Goal: Information Seeking & Learning: Learn about a topic

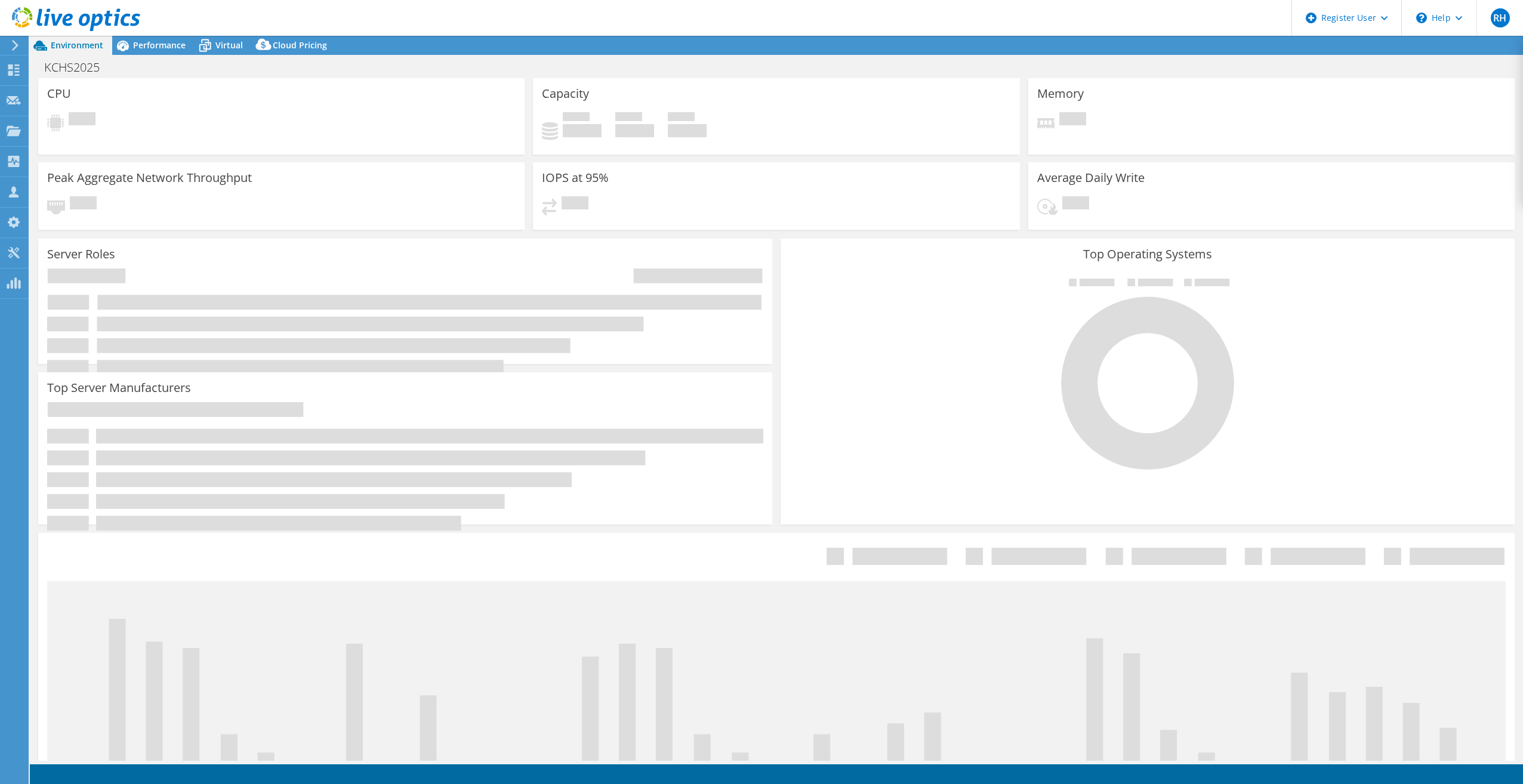
select select "USD"
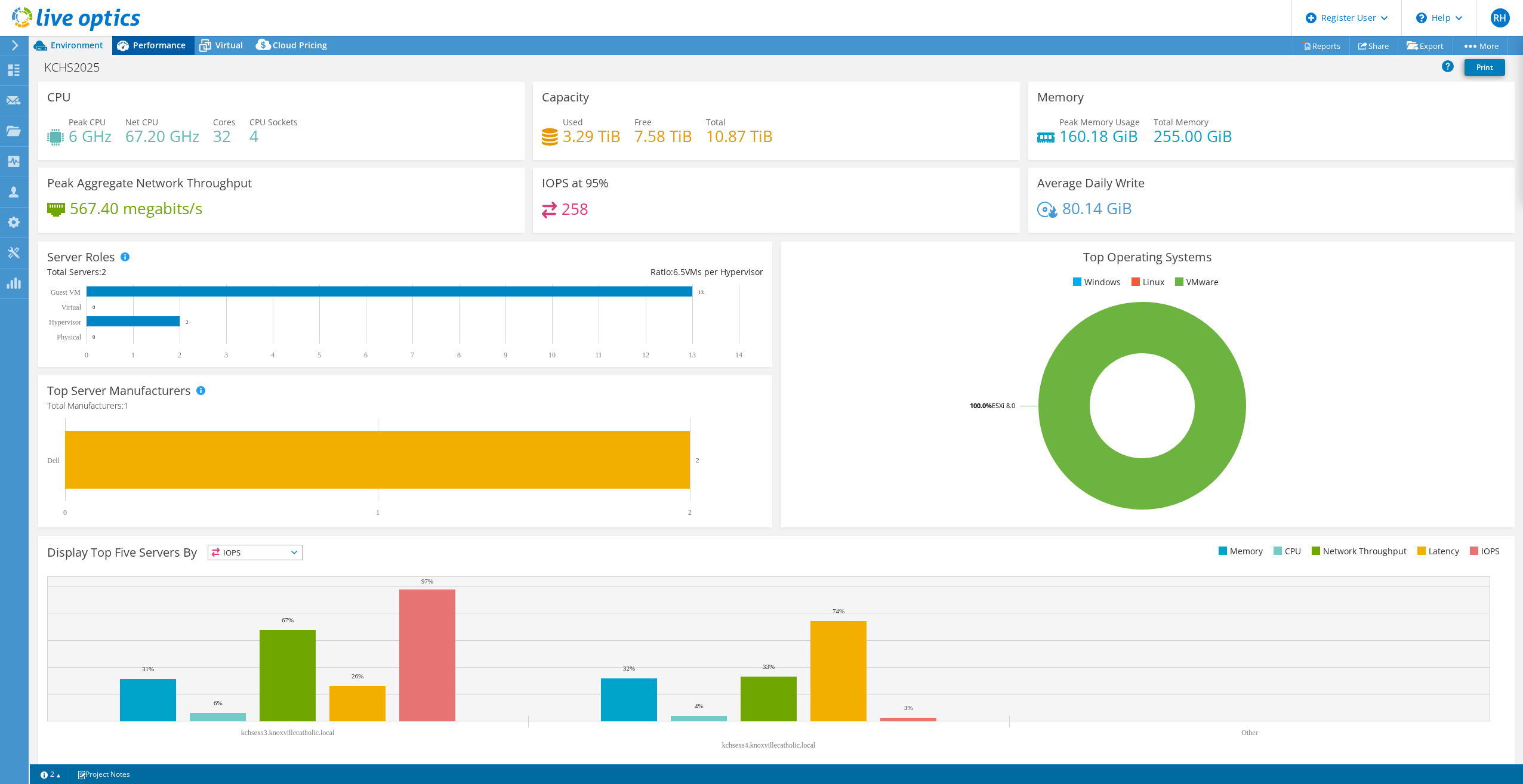
click at [160, 44] on span "Performance" at bounding box center [159, 44] width 52 height 11
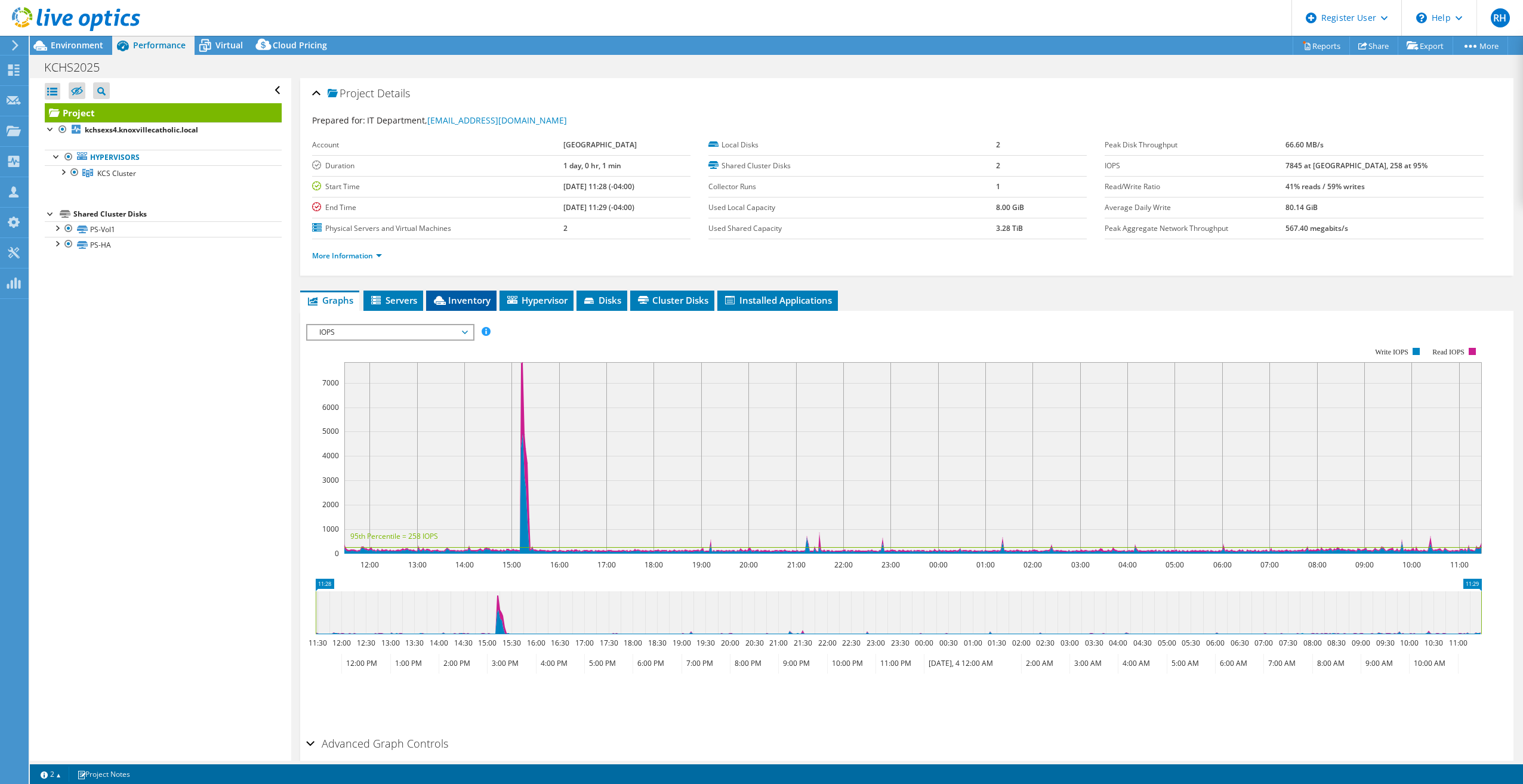
click at [457, 307] on li "Inventory" at bounding box center [462, 301] width 70 height 21
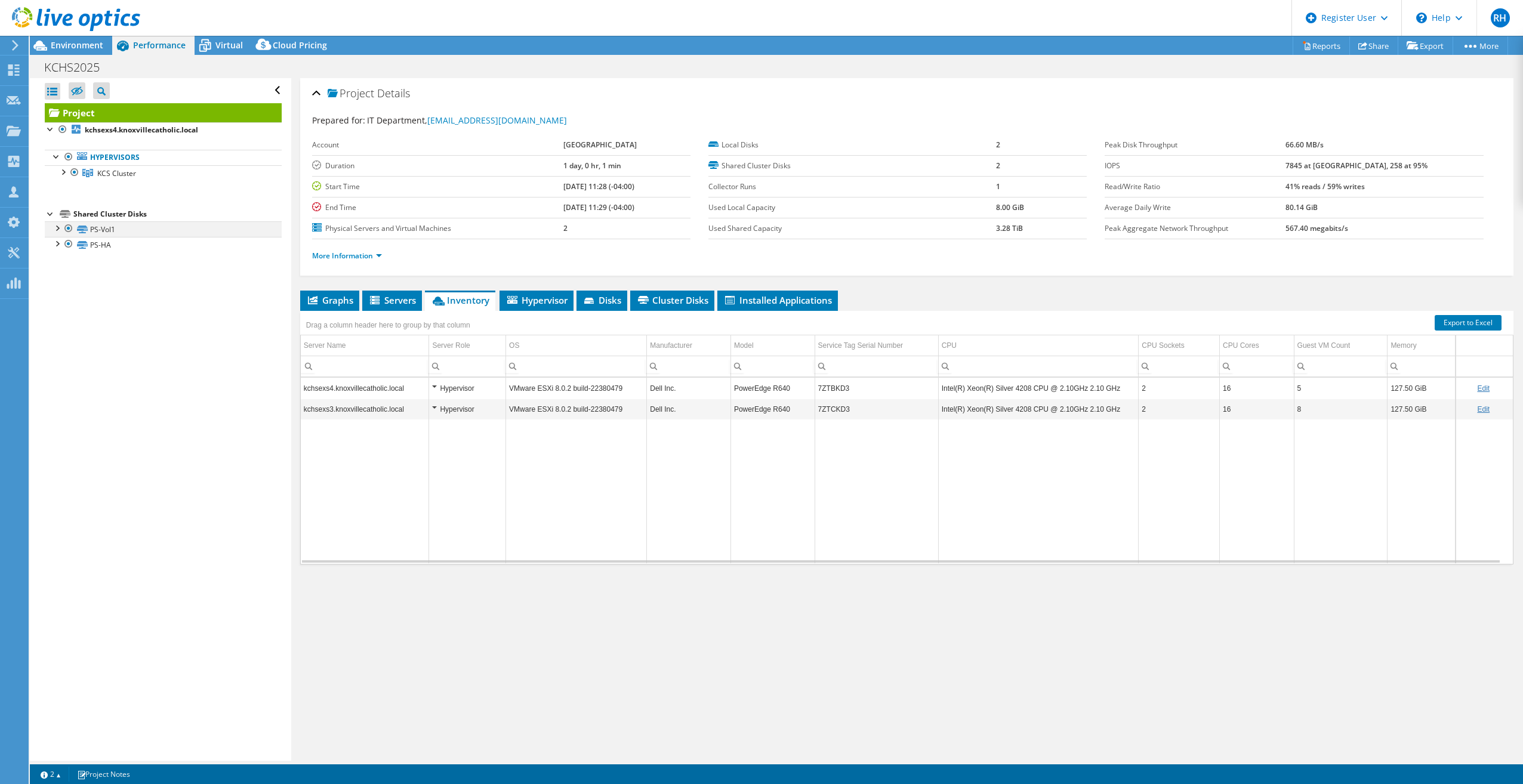
click at [57, 227] on div at bounding box center [56, 227] width 12 height 12
click at [60, 242] on div at bounding box center [56, 243] width 12 height 12
click at [56, 244] on div at bounding box center [56, 243] width 12 height 12
click at [61, 48] on span "Environment" at bounding box center [76, 44] width 52 height 11
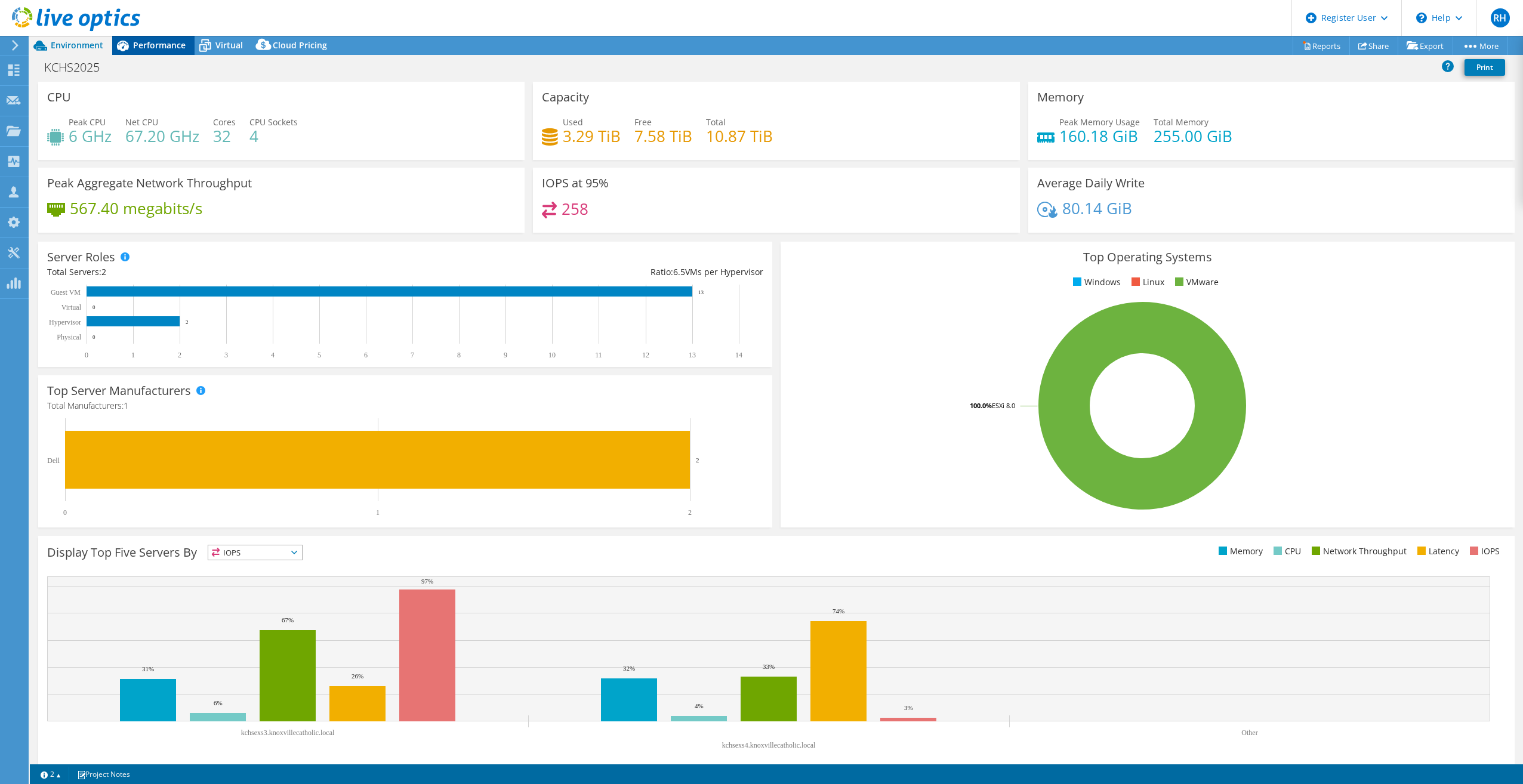
click at [165, 47] on span "Performance" at bounding box center [159, 44] width 52 height 11
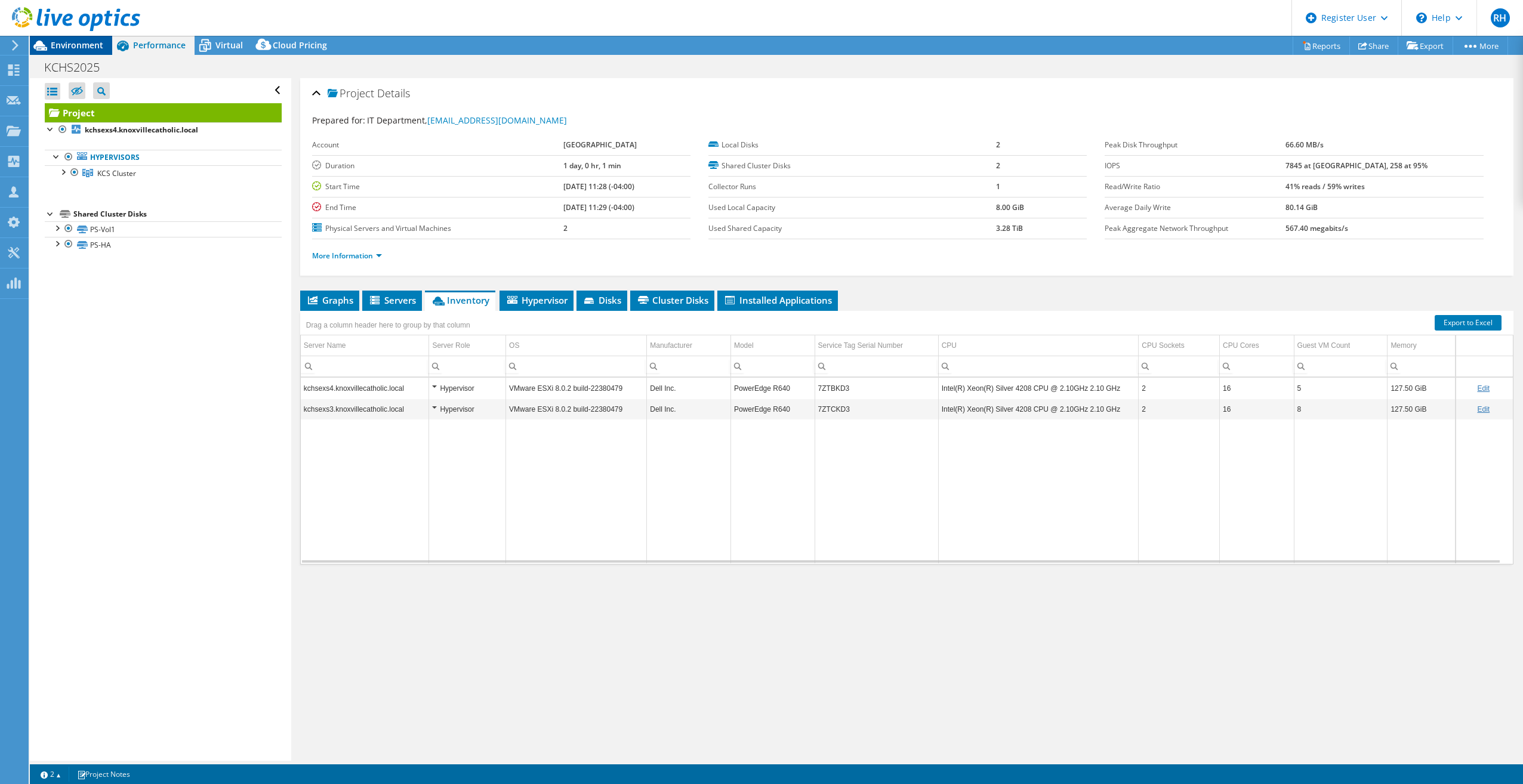
click at [74, 42] on span "Environment" at bounding box center [76, 44] width 52 height 11
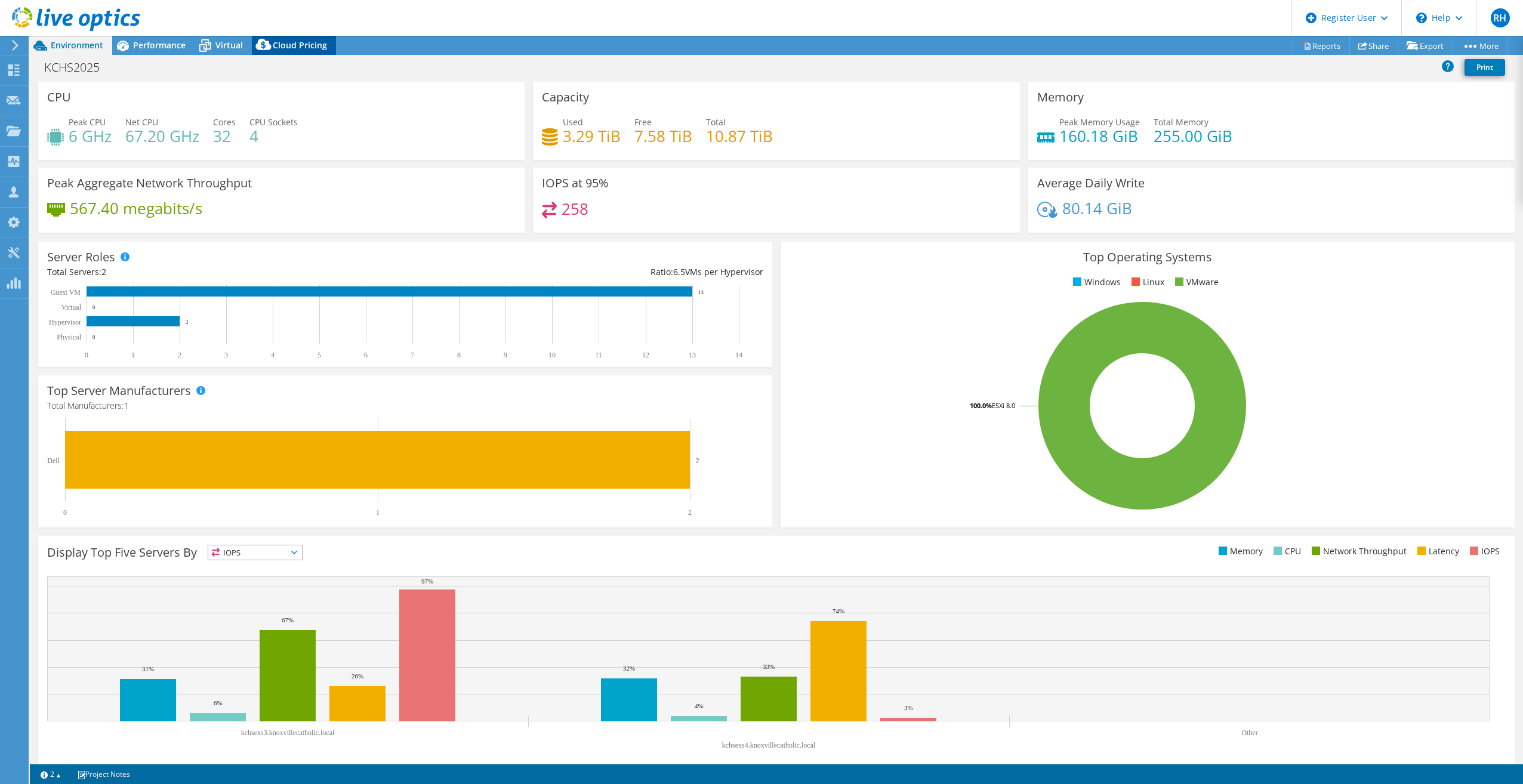
click at [280, 38] on div "Cloud Pricing" at bounding box center [294, 45] width 84 height 19
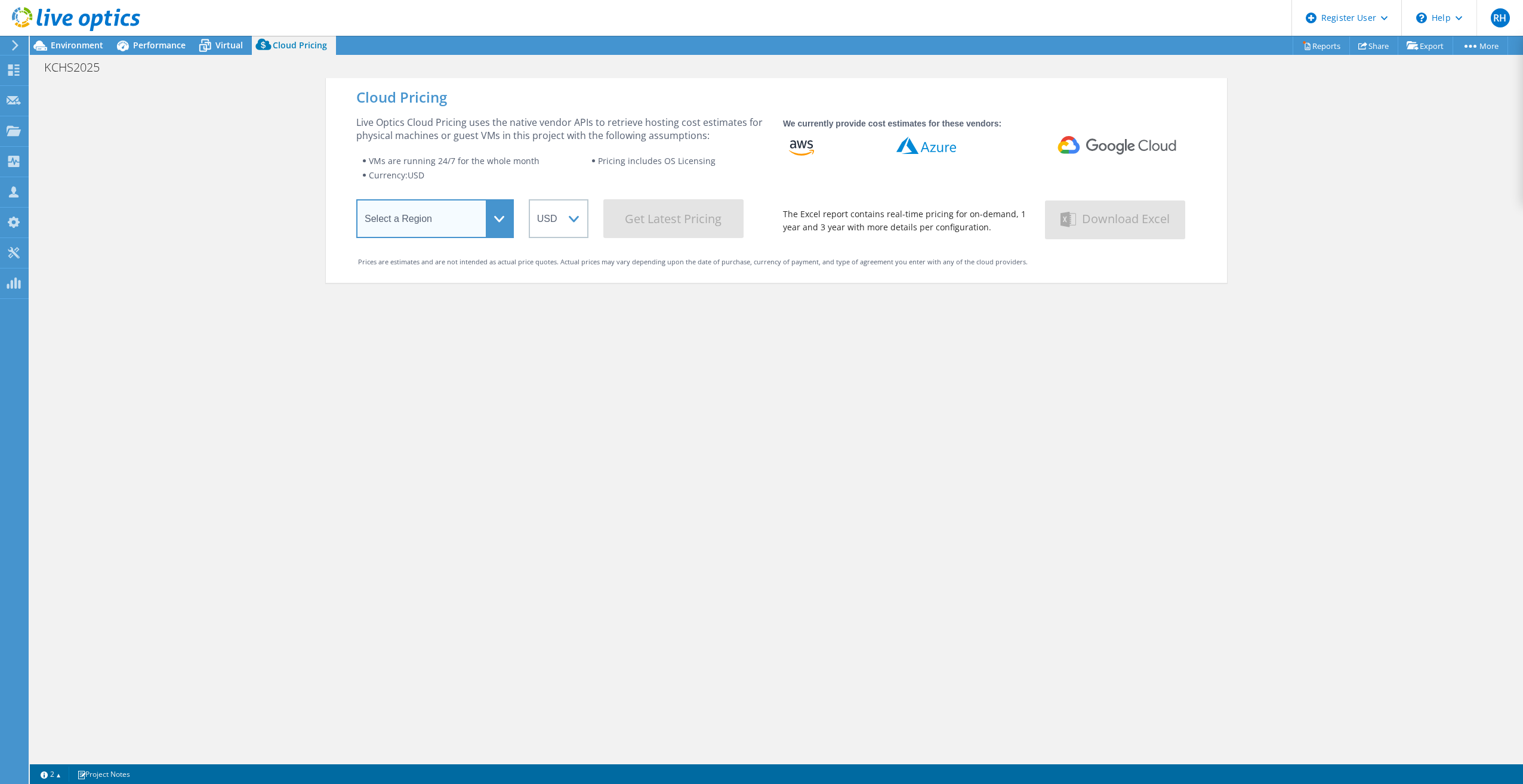
drag, startPoint x: 482, startPoint y: 220, endPoint x: 477, endPoint y: 235, distance: 15.8
click at [482, 220] on select "Select a Region [GEOGRAPHIC_DATA] ([GEOGRAPHIC_DATA]) [GEOGRAPHIC_DATA] ([GEOGR…" at bounding box center [434, 218] width 157 height 39
select select "USEast"
click at [356, 202] on select "Select a Region [GEOGRAPHIC_DATA] ([GEOGRAPHIC_DATA]) [GEOGRAPHIC_DATA] ([GEOGR…" at bounding box center [434, 218] width 157 height 39
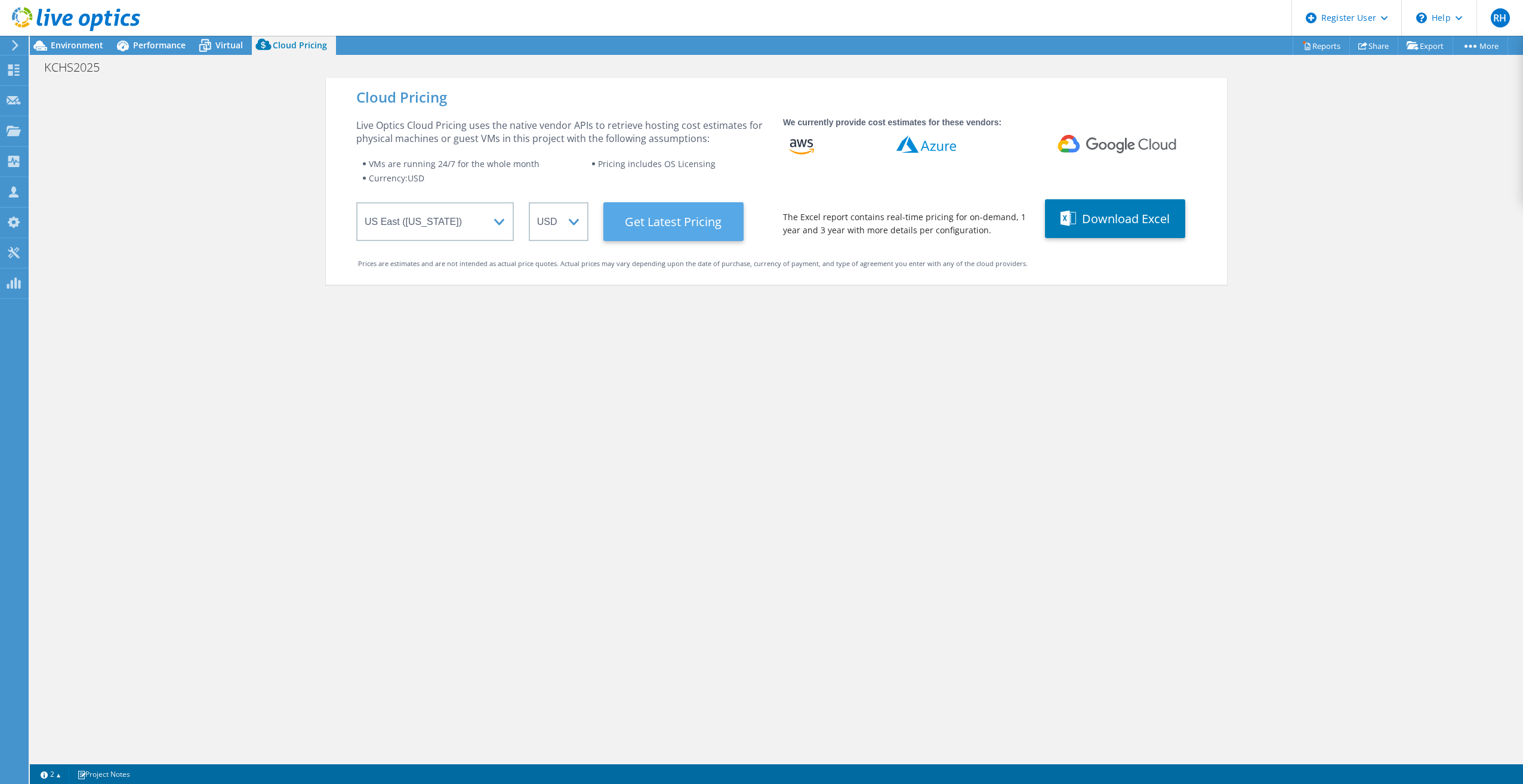
click at [687, 225] on Latest "Get Latest Pricing" at bounding box center [673, 222] width 140 height 39
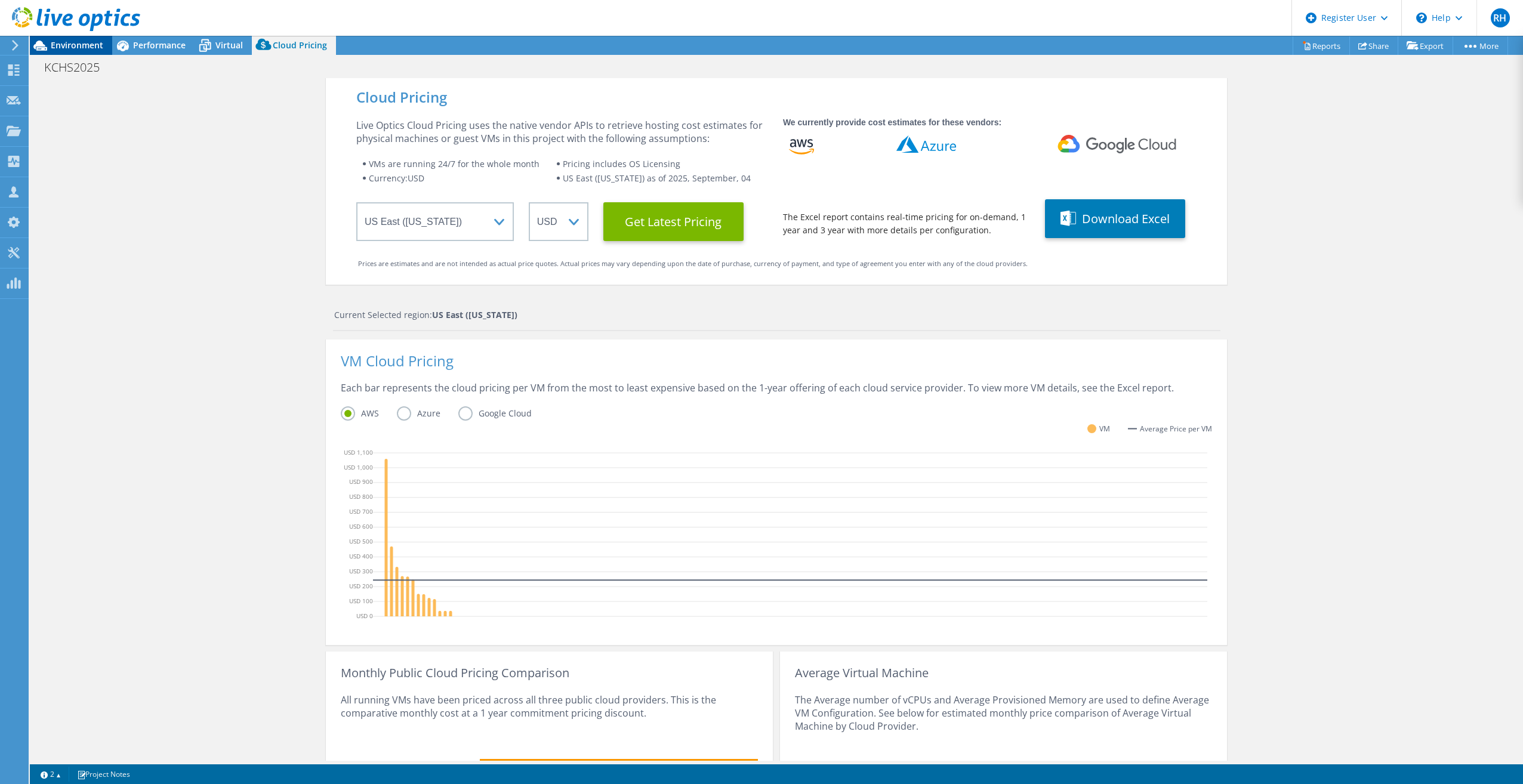
click at [73, 40] on span "Environment" at bounding box center [76, 44] width 52 height 11
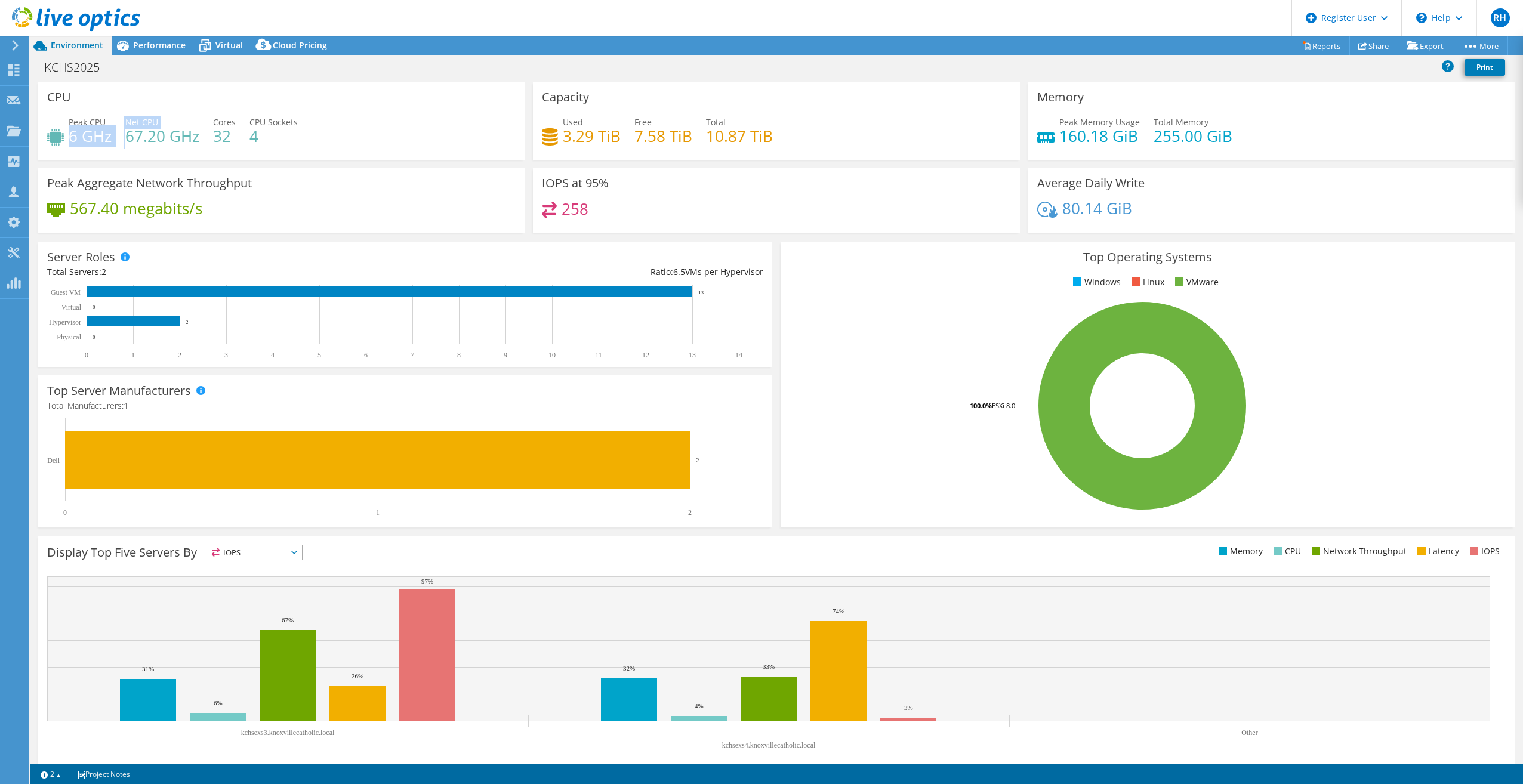
drag, startPoint x: 72, startPoint y: 133, endPoint x: 129, endPoint y: 140, distance: 57.4
click at [129, 140] on div "Peak CPU 6 GHz Net CPU 67.20 GHz Cores 32 CPU Sockets 4" at bounding box center [281, 135] width 468 height 39
click at [415, 205] on div "567.40 megabits/s" at bounding box center [281, 214] width 468 height 25
click at [173, 40] on span "Performance" at bounding box center [159, 44] width 52 height 11
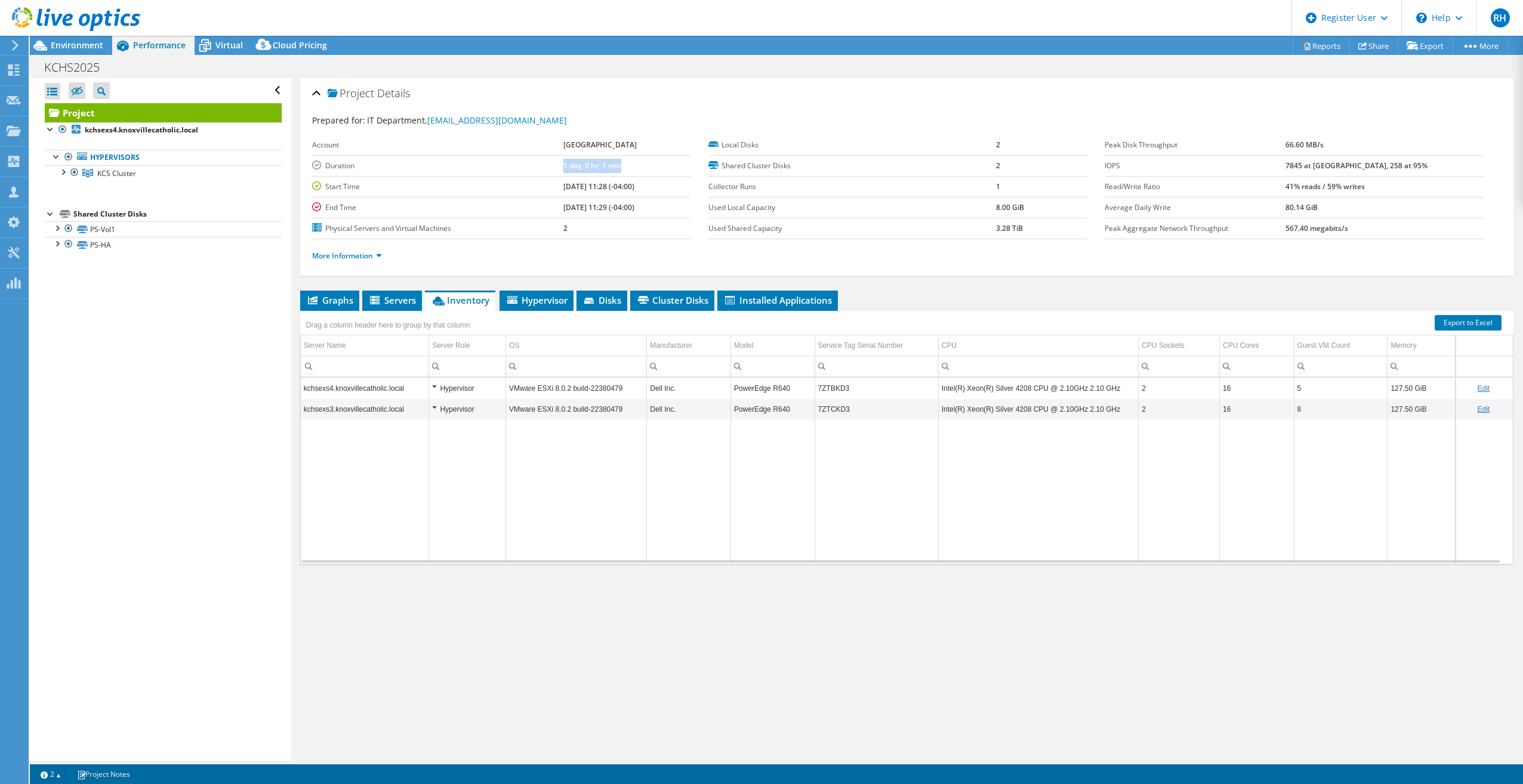
drag, startPoint x: 609, startPoint y: 162, endPoint x: 509, endPoint y: 175, distance: 100.8
click at [509, 175] on tr "Duration 1 day, 0 hr, 1 min" at bounding box center [501, 165] width 379 height 21
drag, startPoint x: 509, startPoint y: 175, endPoint x: 487, endPoint y: 212, distance: 43.0
click at [487, 212] on label "End Time" at bounding box center [438, 208] width 251 height 12
click at [80, 40] on span "Environment" at bounding box center [76, 44] width 52 height 11
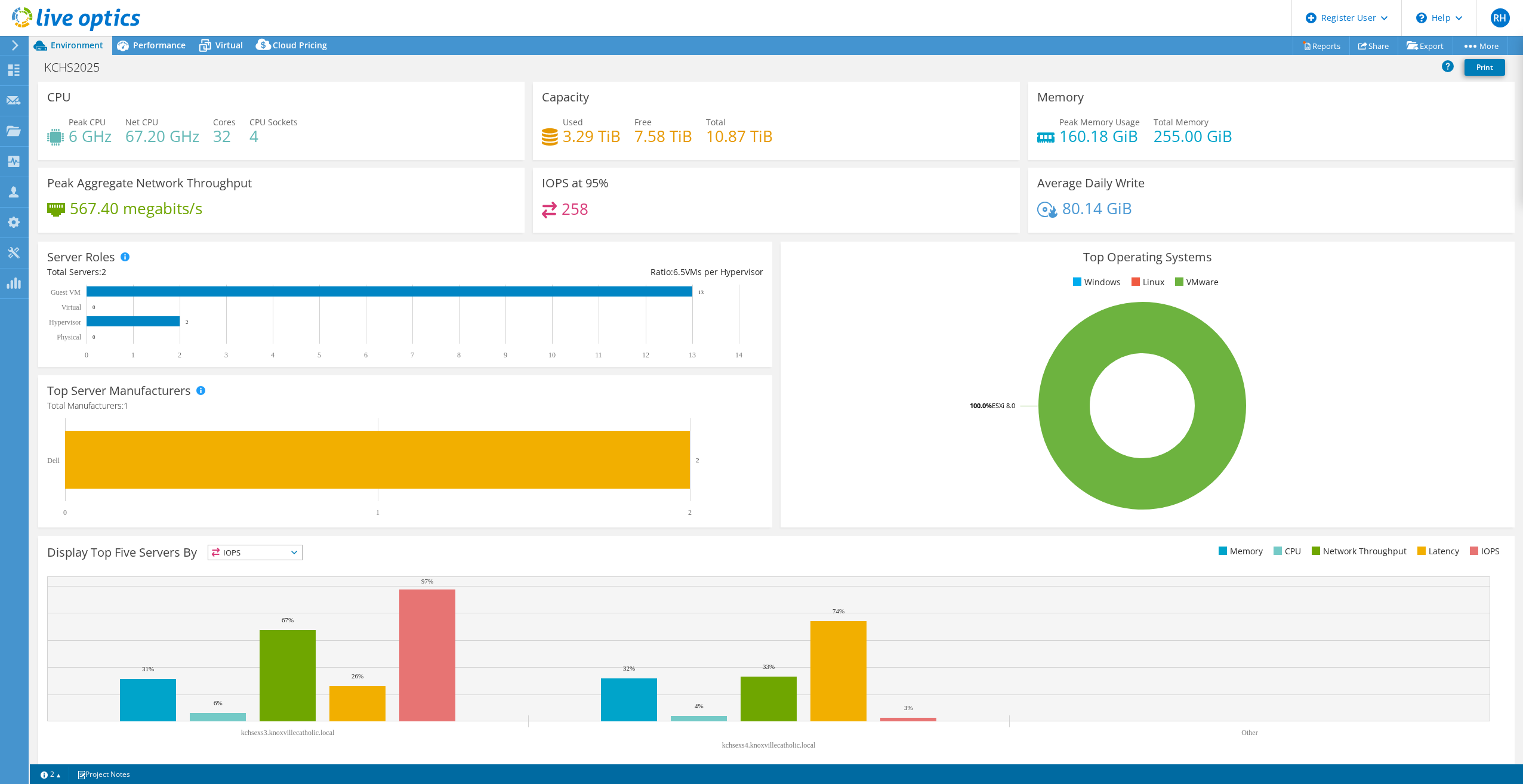
drag, startPoint x: 139, startPoint y: 46, endPoint x: 226, endPoint y: 122, distance: 115.5
click at [139, 46] on span "Performance" at bounding box center [159, 44] width 52 height 11
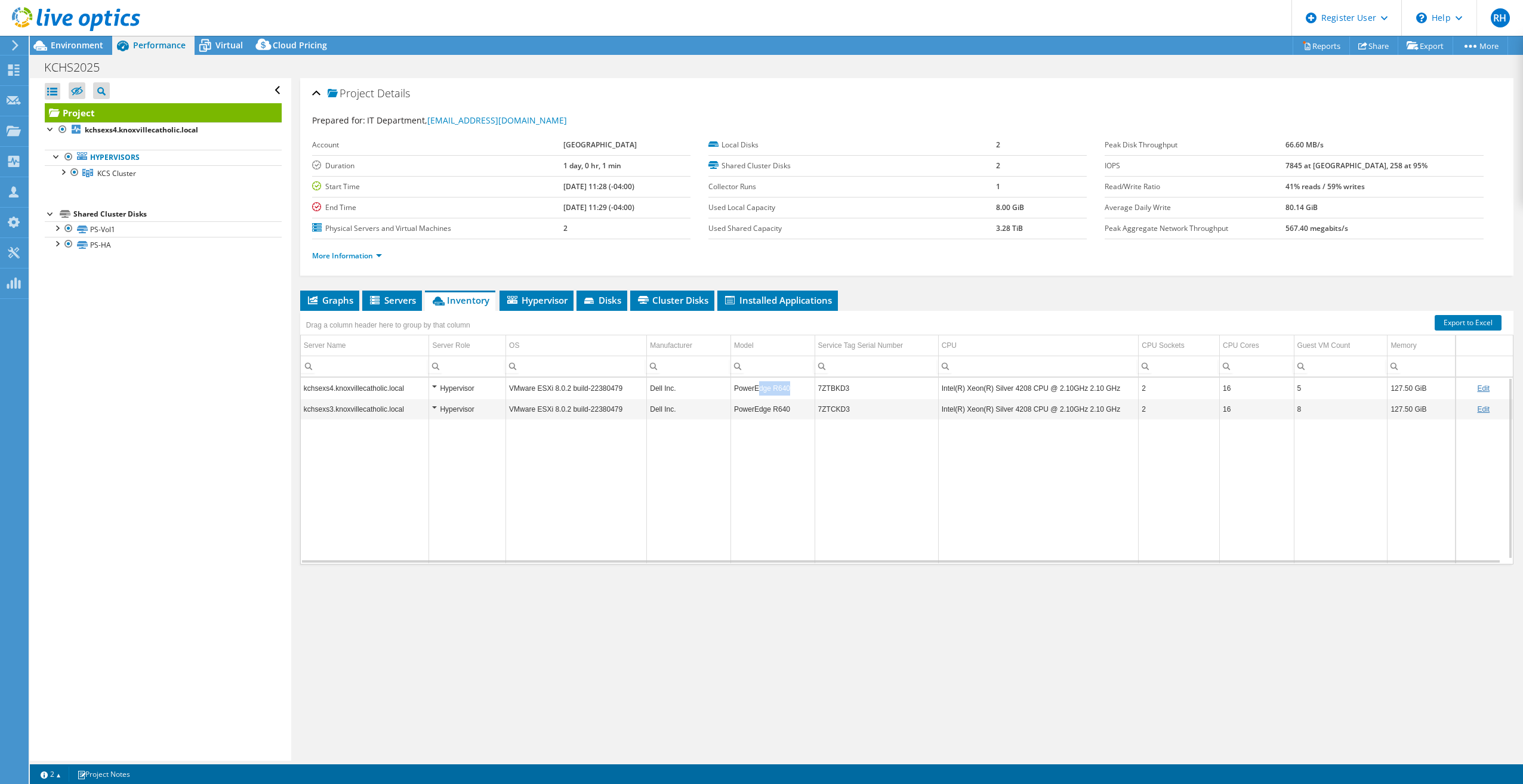
drag, startPoint x: 791, startPoint y: 392, endPoint x: 753, endPoint y: 396, distance: 38.2
click at [753, 396] on td "PowerEdge R640" at bounding box center [772, 388] width 84 height 21
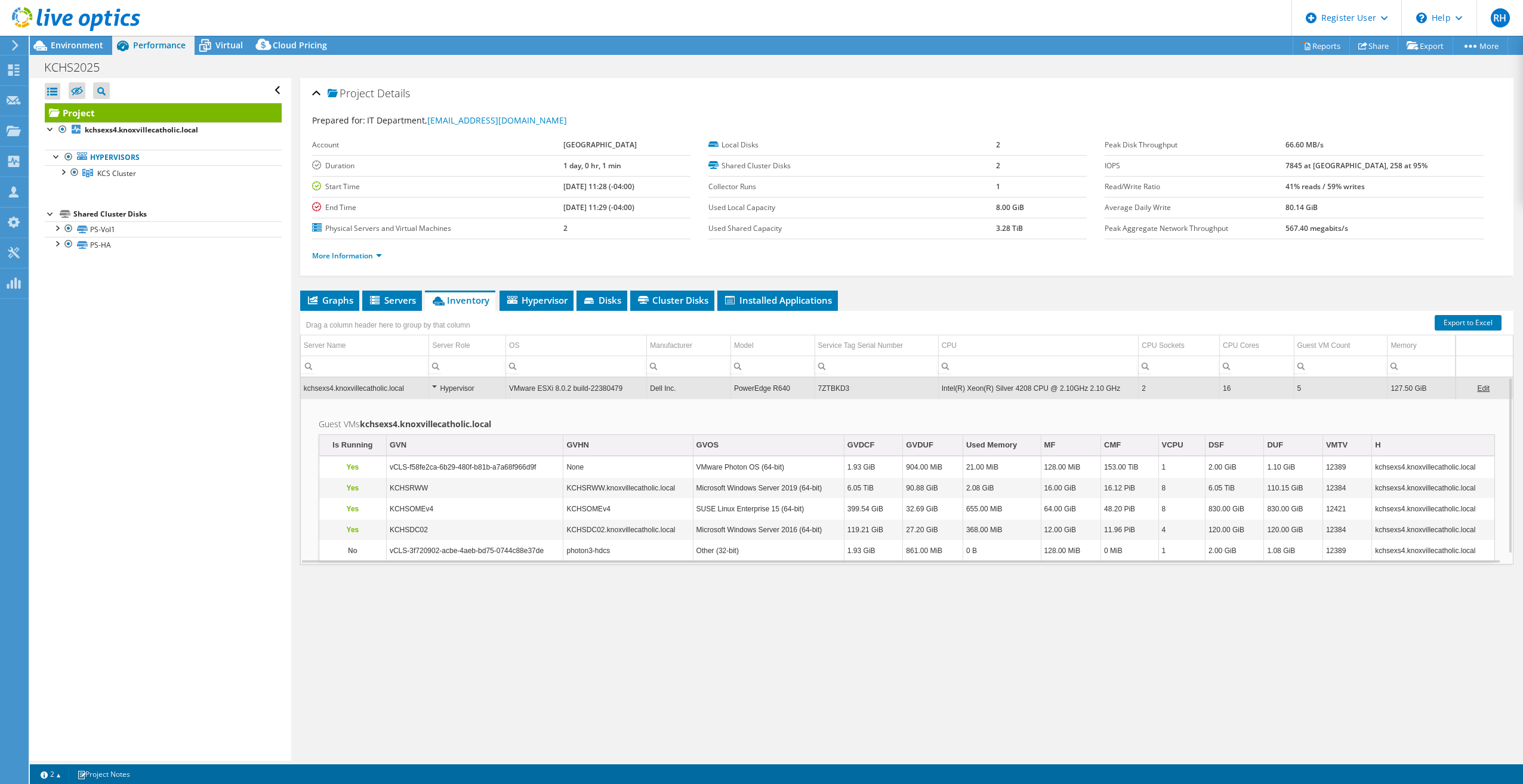
click at [773, 388] on td "PowerEdge R640" at bounding box center [772, 388] width 84 height 21
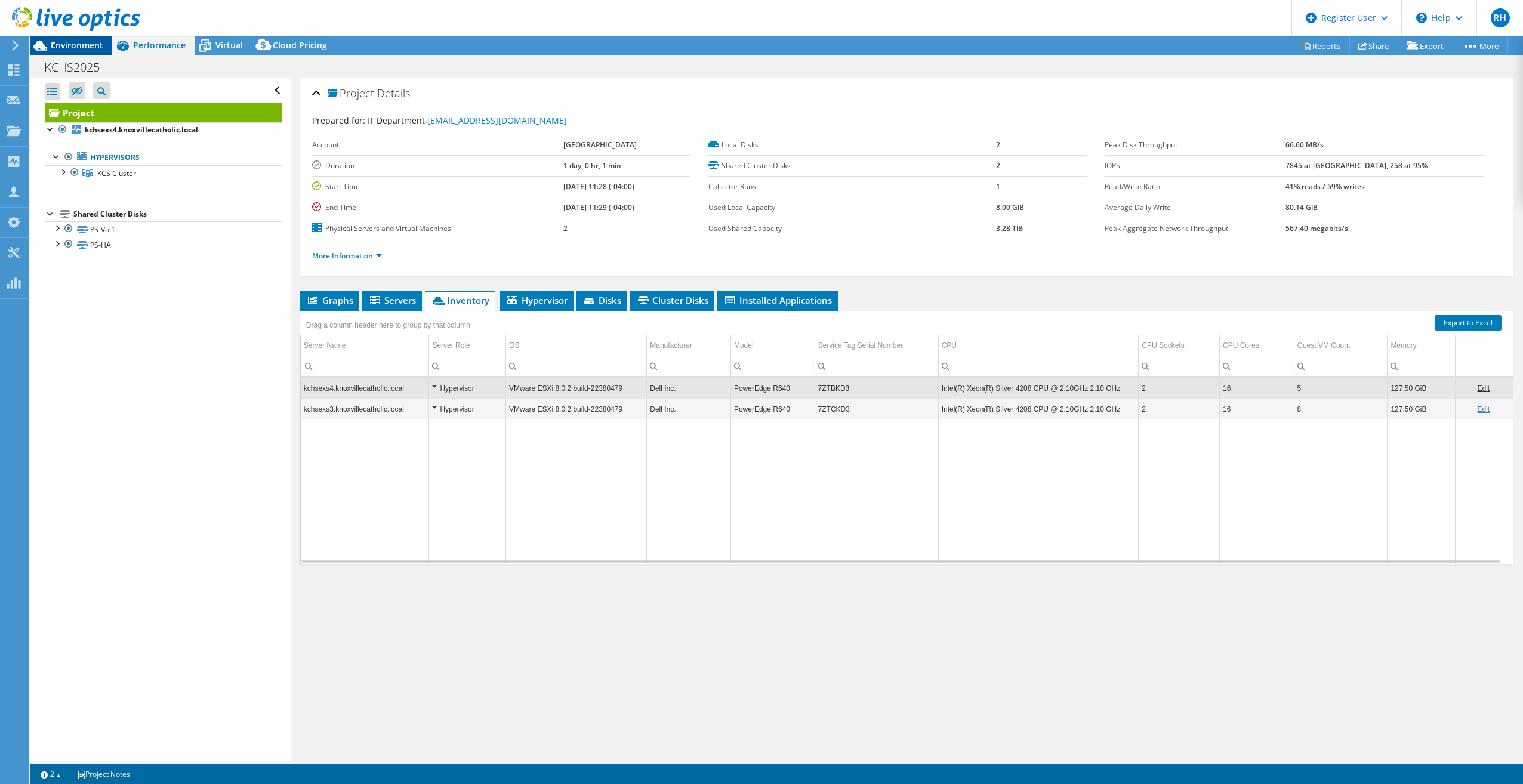
click at [73, 52] on div "Environment" at bounding box center [71, 45] width 82 height 19
